Goal: Transaction & Acquisition: Purchase product/service

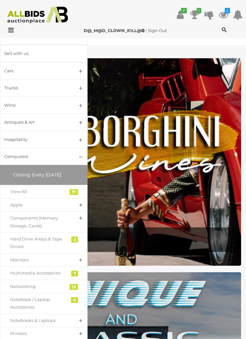
scroll to position [467, 0]
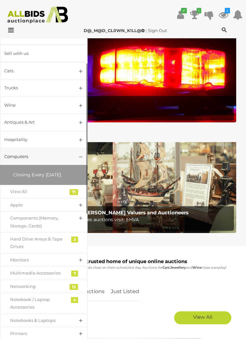
click at [29, 157] on div "Computers" at bounding box center [35, 157] width 63 height 8
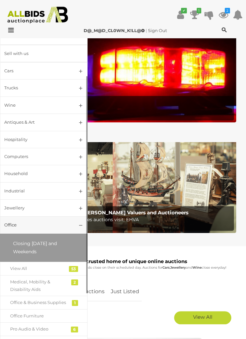
click at [21, 227] on div "Office" at bounding box center [35, 225] width 63 height 8
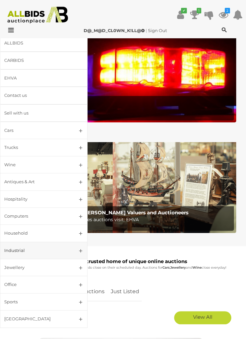
click at [22, 252] on div "Industrial" at bounding box center [35, 251] width 63 height 8
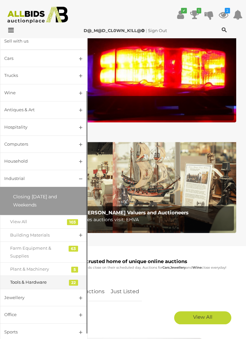
click at [36, 281] on div "Tools & Hardware" at bounding box center [39, 283] width 58 height 8
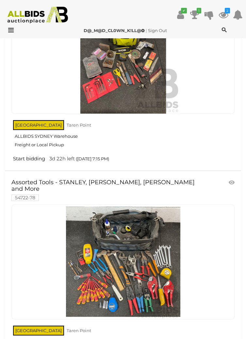
scroll to position [847, 0]
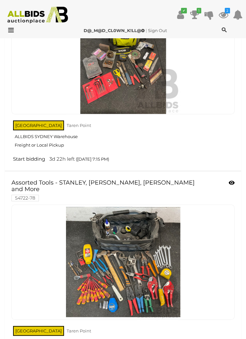
click at [233, 181] on icon at bounding box center [232, 183] width 6 height 7
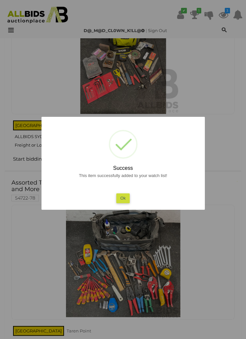
click at [125, 199] on button "Ok" at bounding box center [123, 197] width 13 height 9
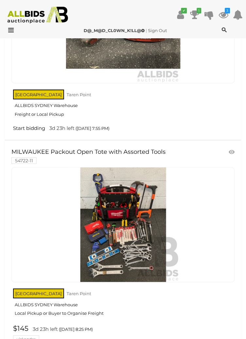
scroll to position [2784, 0]
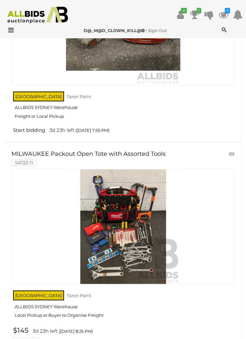
click at [154, 151] on link "MILWAUKEE Packout Open Tote with Assorted Tools 54722-11" at bounding box center [105, 158] width 188 height 15
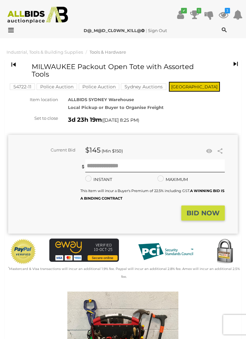
scroll to position [5, 0]
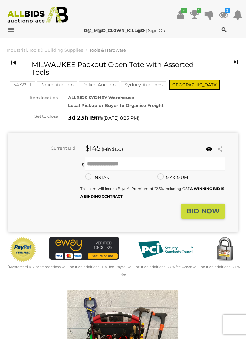
click at [206, 148] on icon at bounding box center [209, 149] width 9 height 7
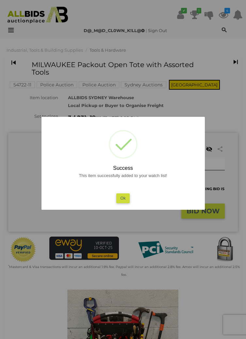
click at [122, 197] on button "Ok" at bounding box center [123, 197] width 13 height 9
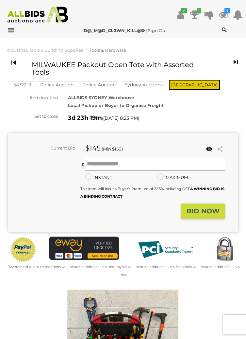
click at [223, 12] on icon at bounding box center [224, 15] width 10 height 12
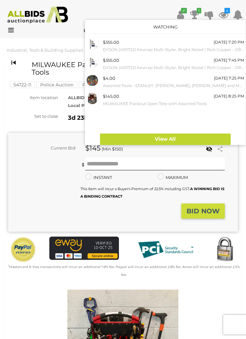
click at [223, 13] on icon at bounding box center [224, 15] width 10 height 12
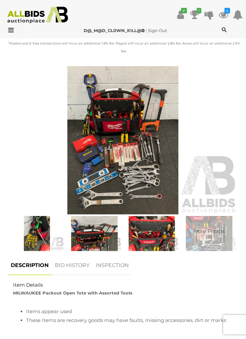
scroll to position [229, 0]
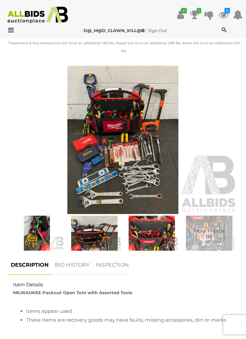
click at [150, 181] on img at bounding box center [123, 140] width 230 height 148
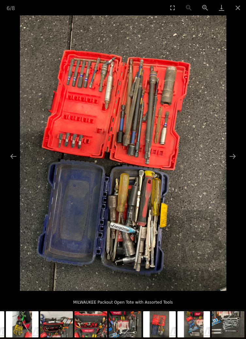
click at [192, 251] on img at bounding box center [123, 153] width 207 height 276
click at [233, 9] on button "Close gallery" at bounding box center [238, 7] width 16 height 15
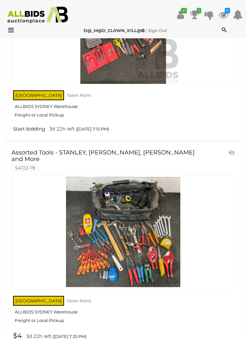
scroll to position [877, 0]
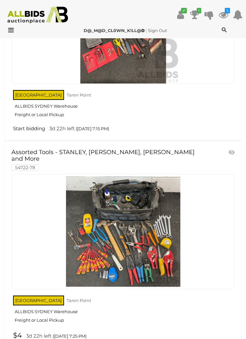
click at [156, 150] on link "Assorted Tools - STANLEY, HARON, TROJAN and More 54722-78" at bounding box center [105, 159] width 188 height 21
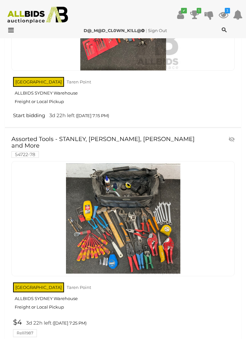
scroll to position [903, 0]
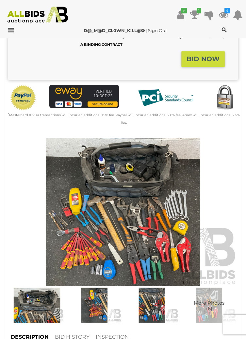
scroll to position [167, 0]
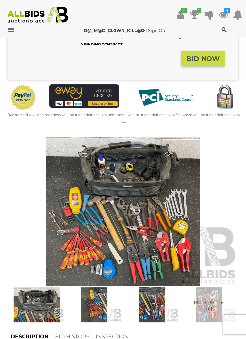
click at [164, 242] on img at bounding box center [123, 211] width 230 height 148
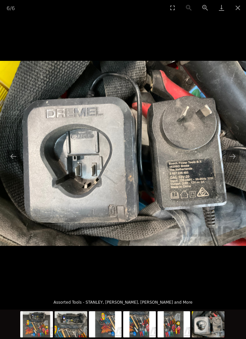
scroll to position [166, 0]
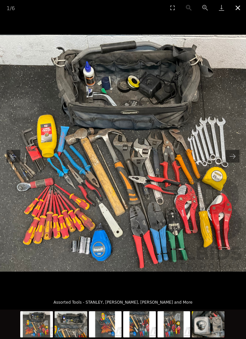
click at [235, 9] on button "Close gallery" at bounding box center [238, 7] width 16 height 15
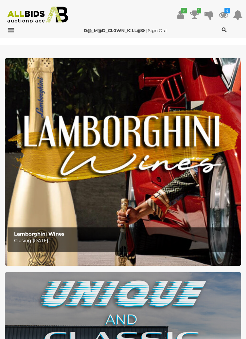
click at [196, 12] on icon at bounding box center [194, 15] width 9 height 12
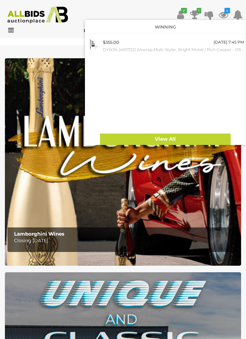
click at [198, 14] on icon at bounding box center [194, 15] width 9 height 12
